Goal: Information Seeking & Learning: Find specific fact

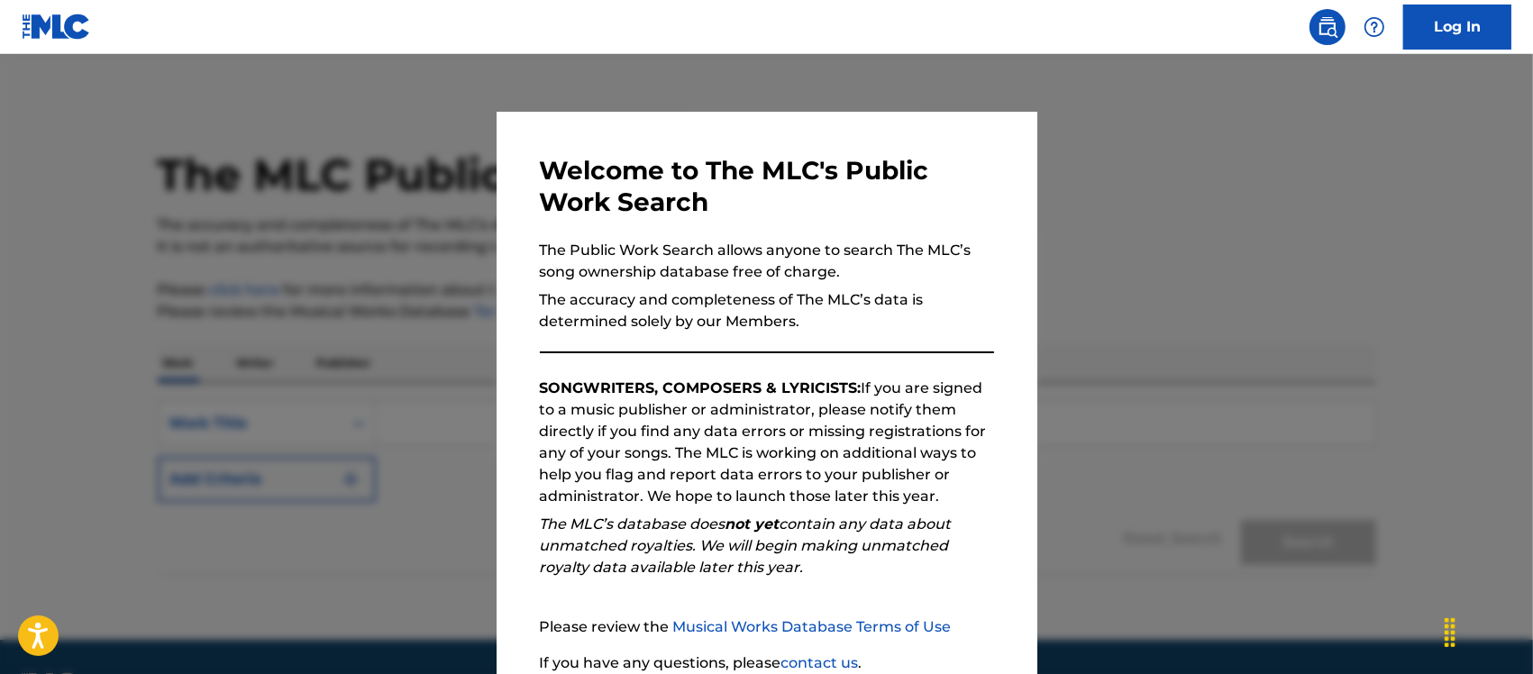
click at [1141, 287] on div at bounding box center [766, 391] width 1533 height 674
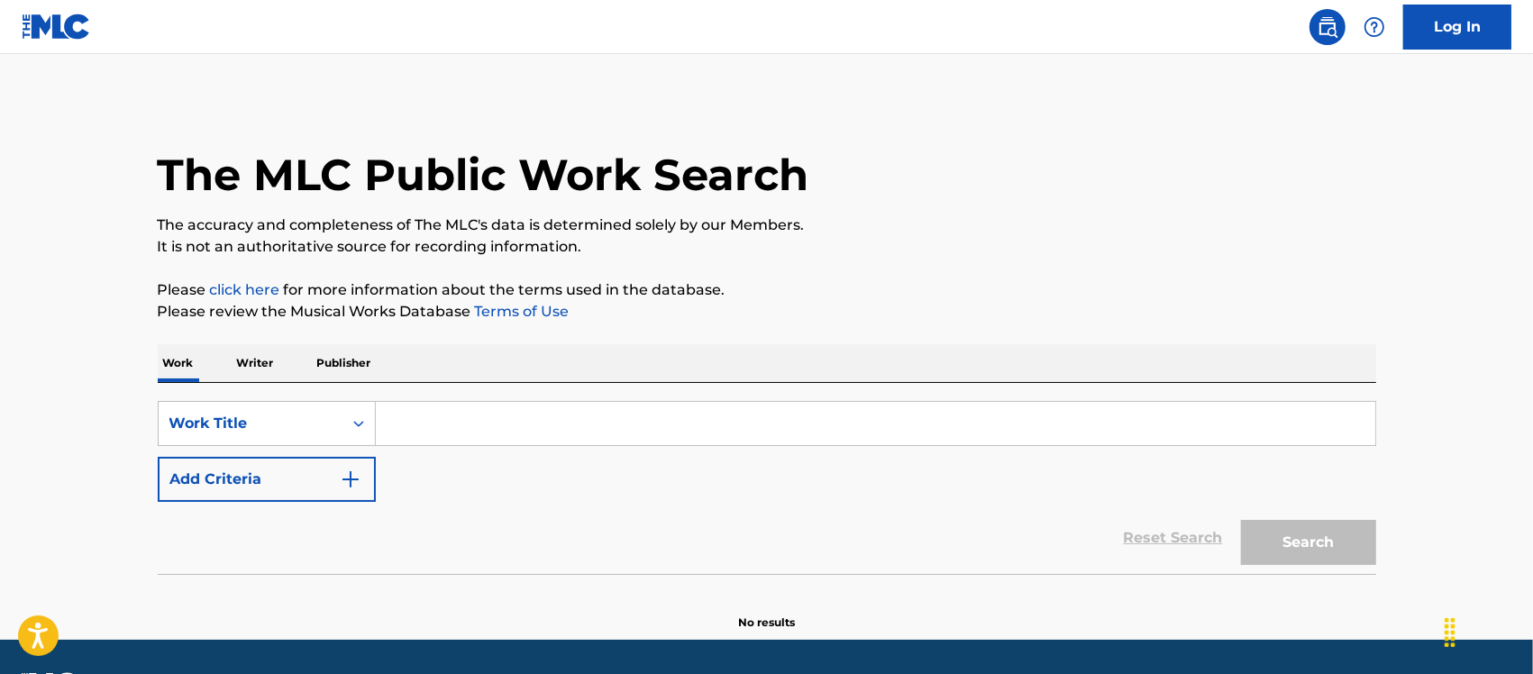
click at [460, 431] on input "Search Form" at bounding box center [875, 423] width 999 height 43
paste input "Quartet Music"
drag, startPoint x: 410, startPoint y: 419, endPoint x: 248, endPoint y: 417, distance: 162.2
click at [248, 417] on div "SearchWithCriteria2de294cf-e0f0-40b0-90a5-99750140d751 Work Title Quartet Music" at bounding box center [767, 423] width 1218 height 45
paste input "People In The Front Ro"
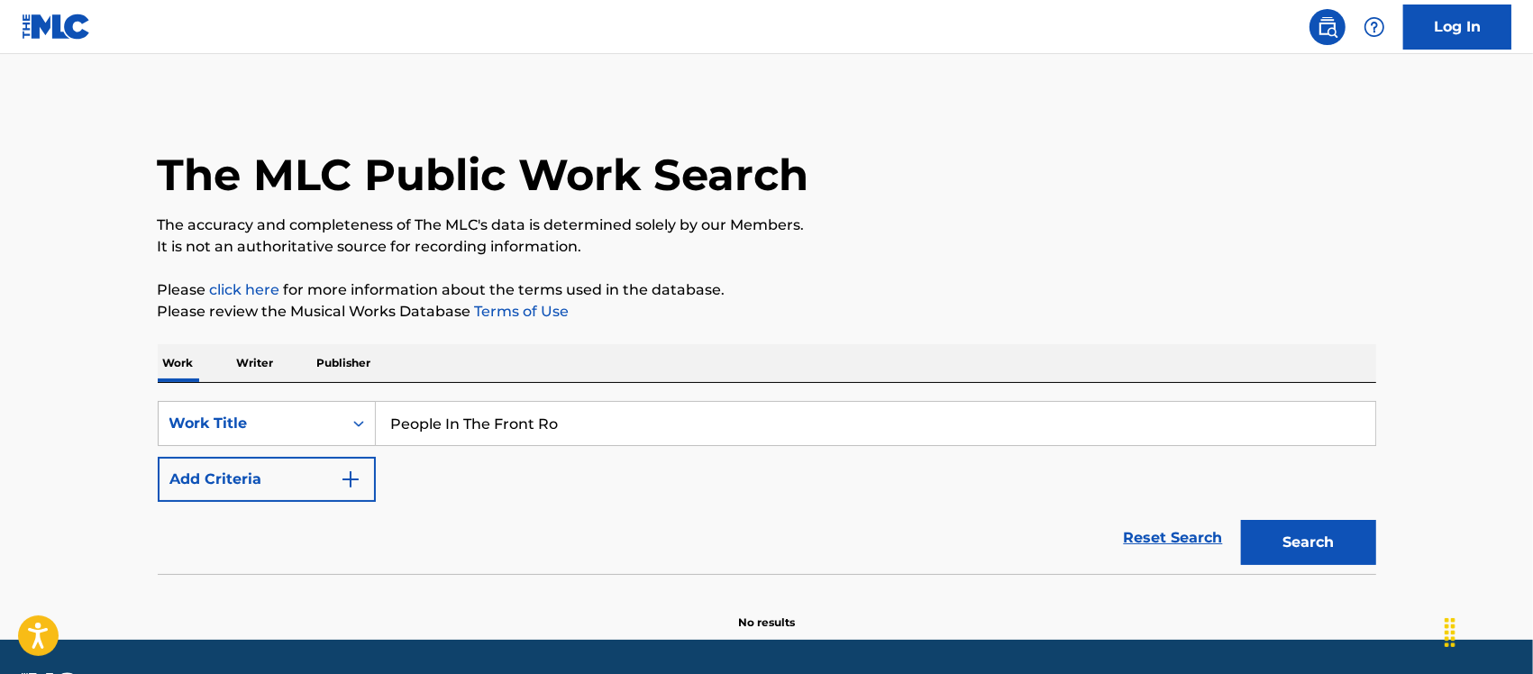
type input "People In The Front Ro"
drag, startPoint x: 1331, startPoint y: 532, endPoint x: 642, endPoint y: 422, distance: 698.0
click at [1322, 530] on button "Search" at bounding box center [1308, 542] width 135 height 45
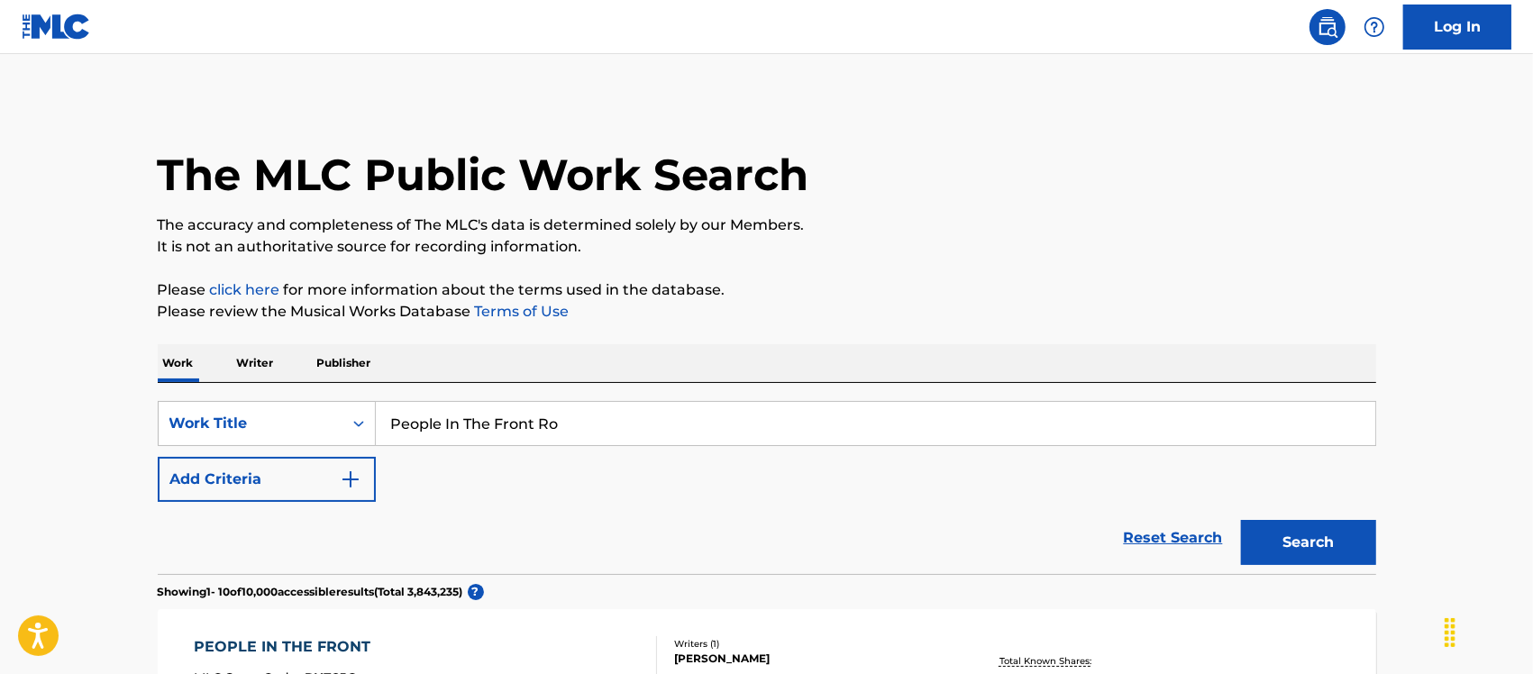
scroll to position [225, 0]
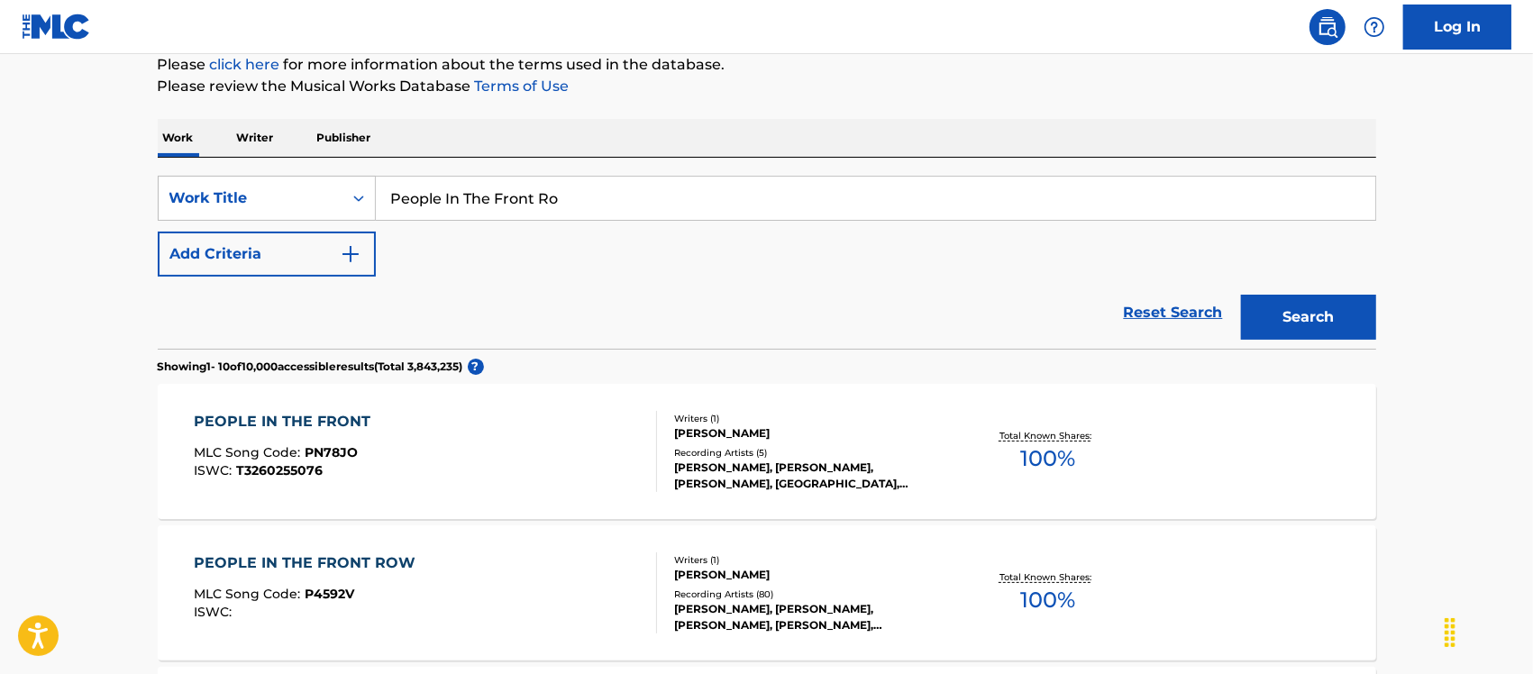
click at [359, 258] on img "Search Form" at bounding box center [351, 254] width 22 height 22
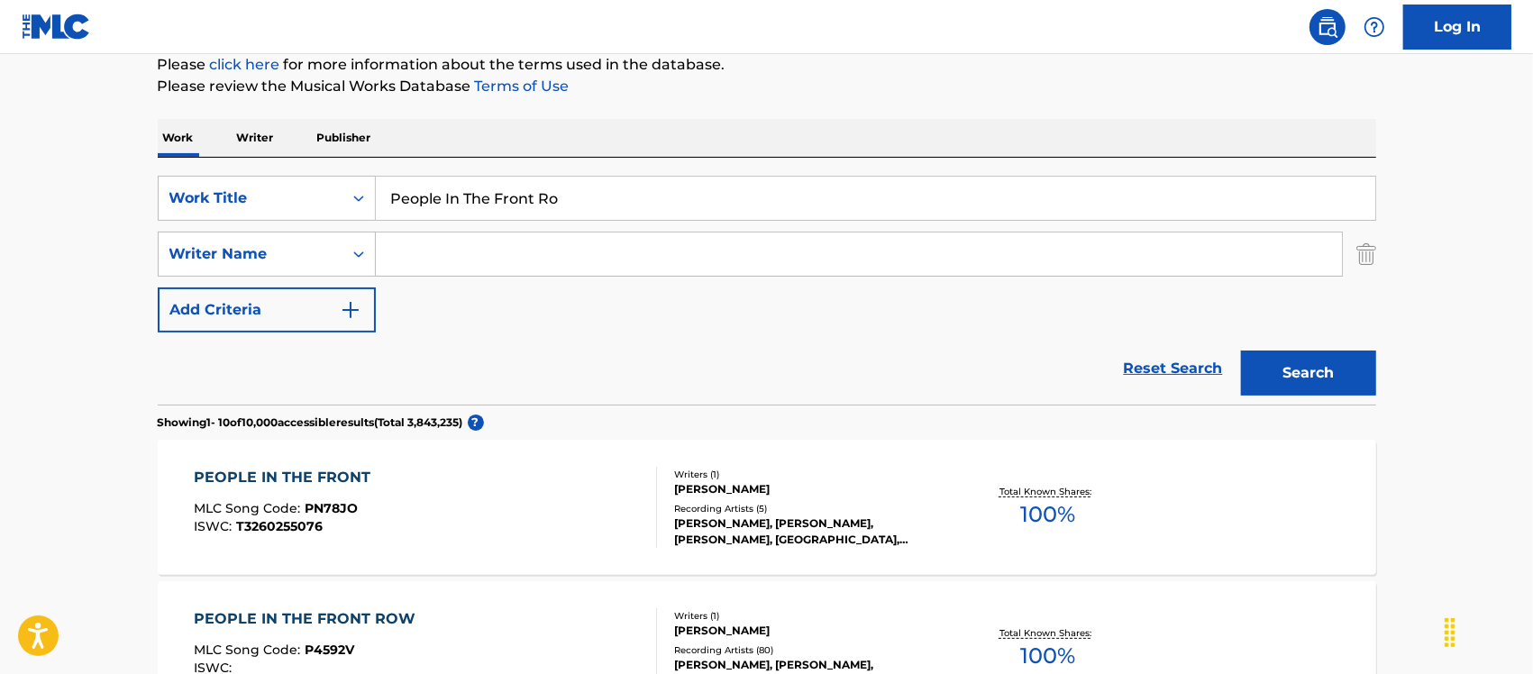
click at [479, 253] on input "Search Form" at bounding box center [859, 253] width 966 height 43
paste input "[PERSON_NAME]"
type input "[PERSON_NAME]"
click at [1314, 378] on button "Search" at bounding box center [1308, 372] width 135 height 45
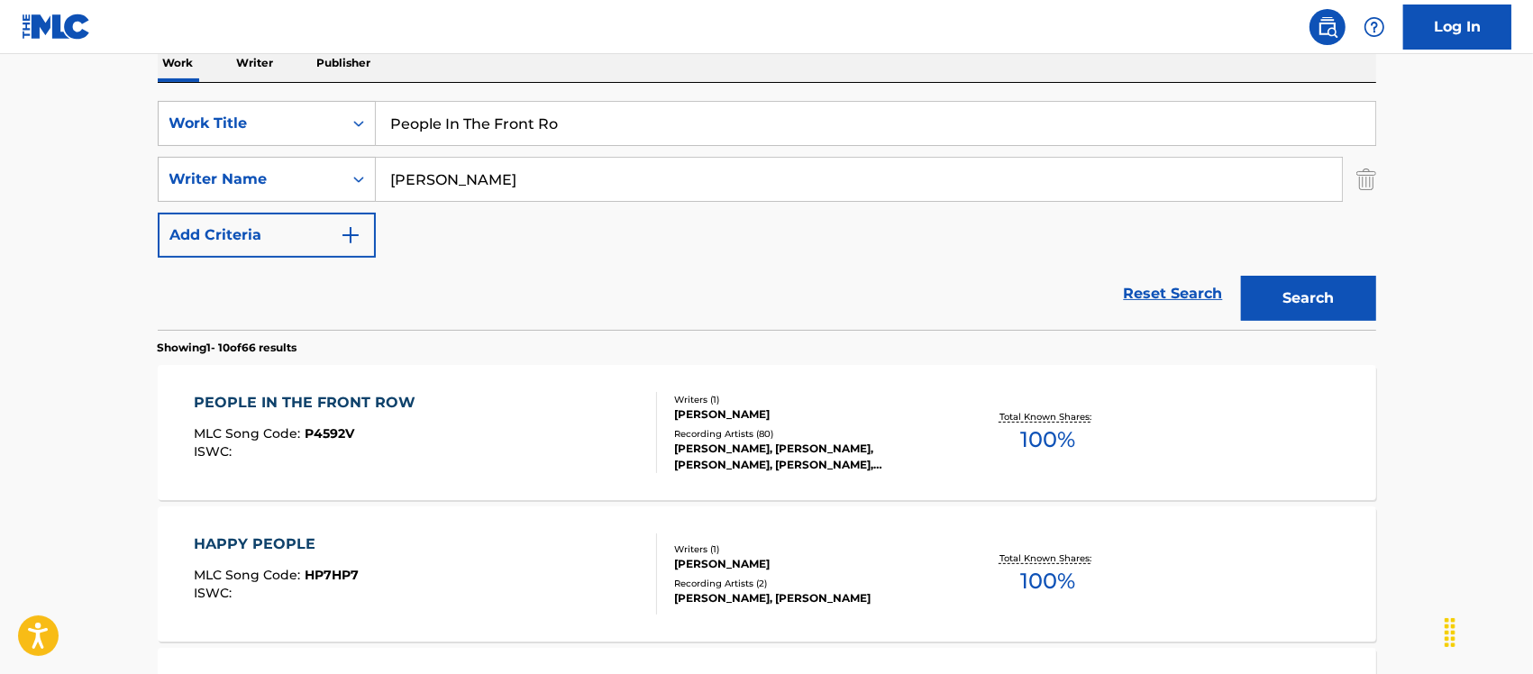
scroll to position [338, 0]
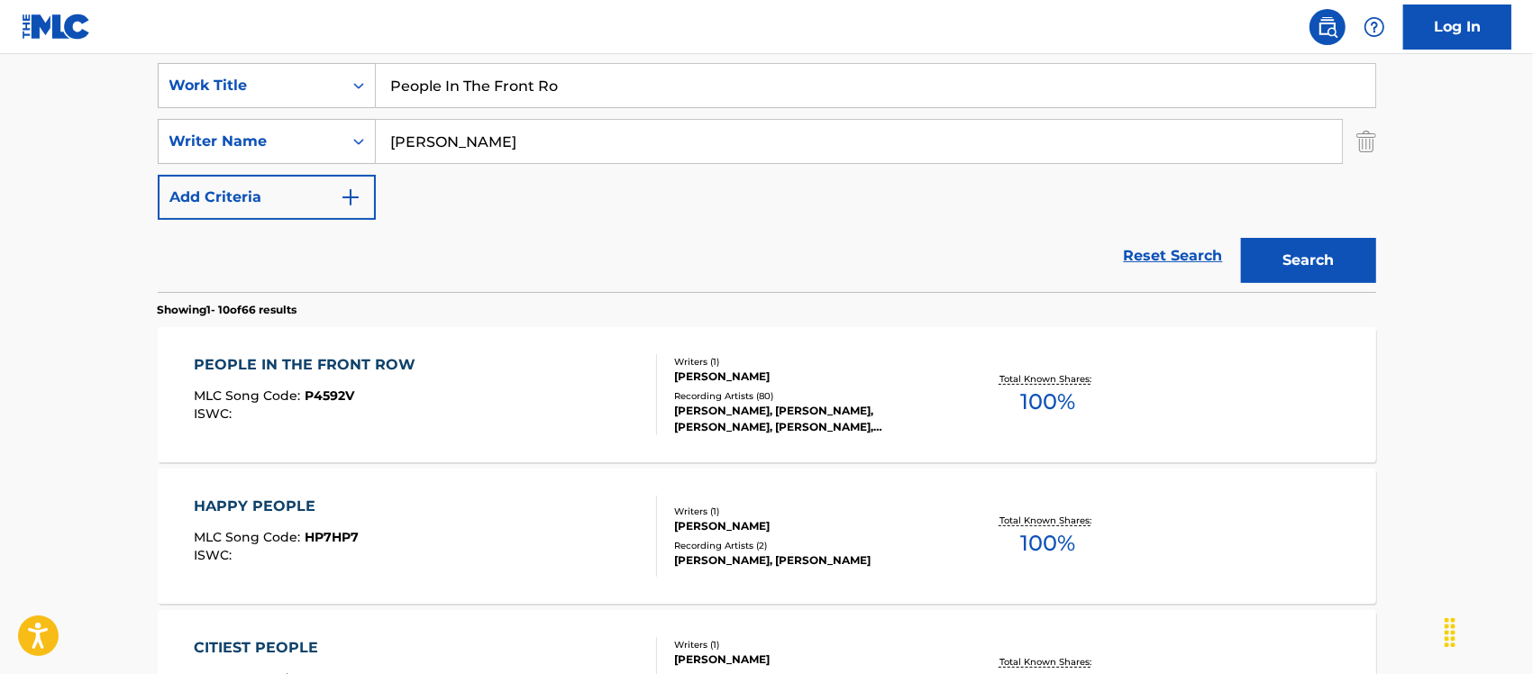
click at [505, 398] on div "PEOPLE IN THE FRONT ROW MLC Song Code : P4592V ISWC :" at bounding box center [425, 394] width 463 height 81
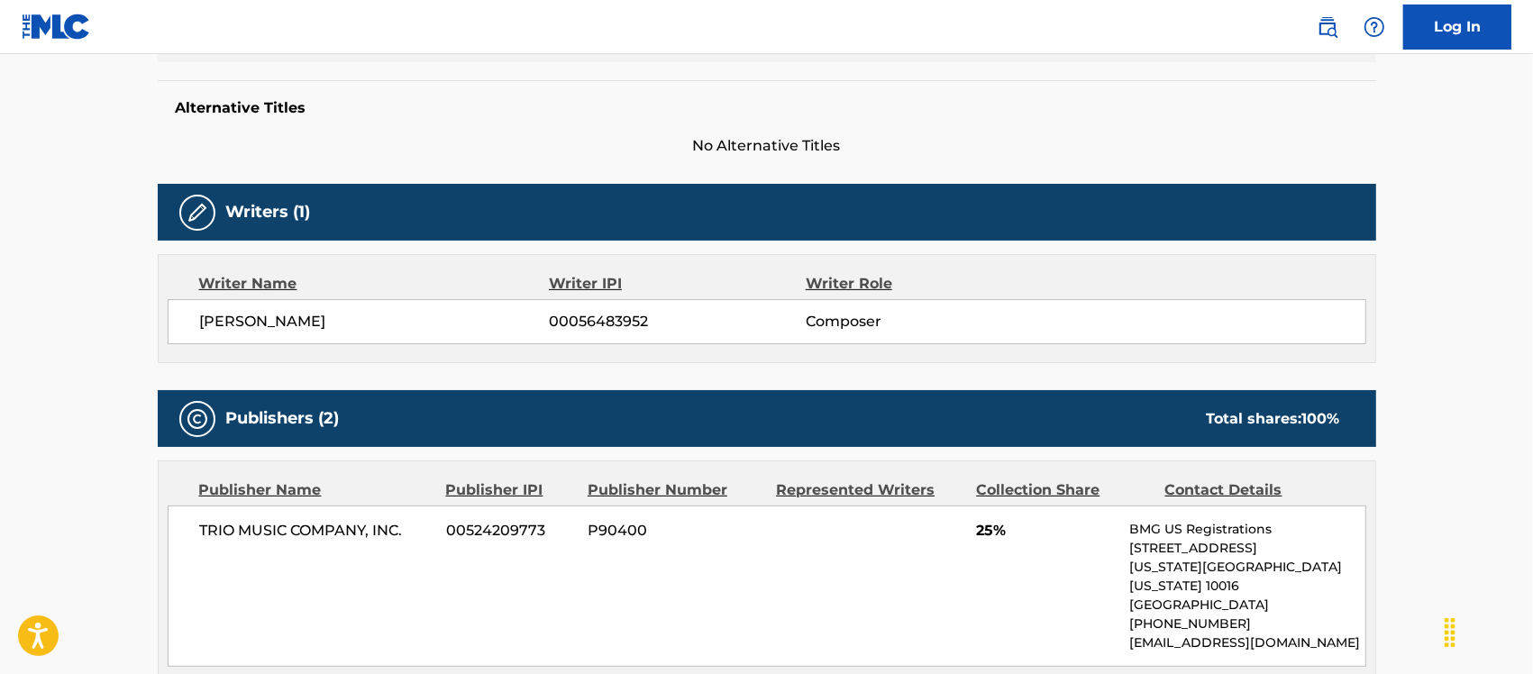
scroll to position [563, 0]
